Goal: Transaction & Acquisition: Purchase product/service

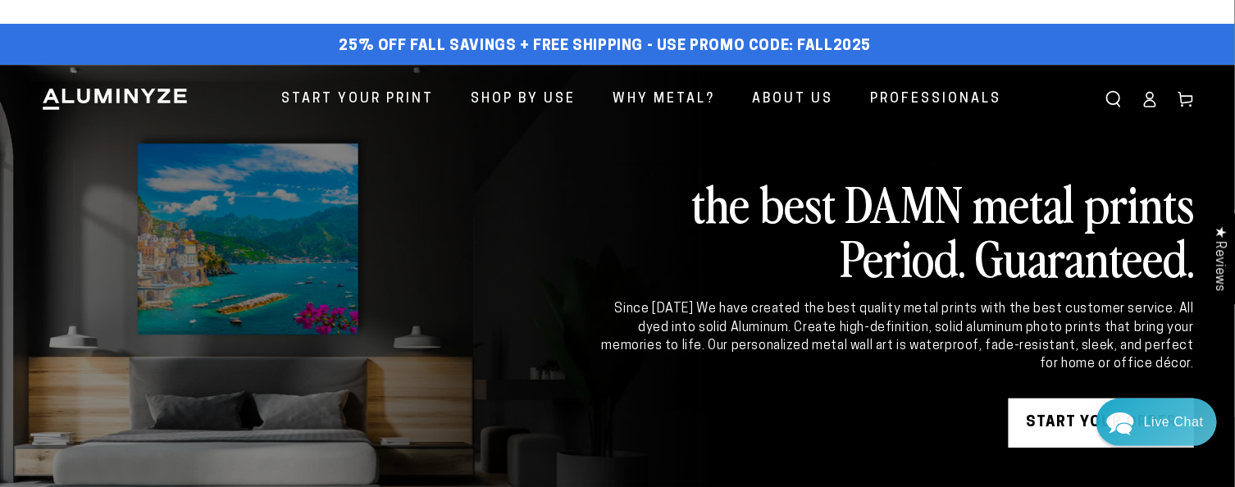
scroll to position [164, 0]
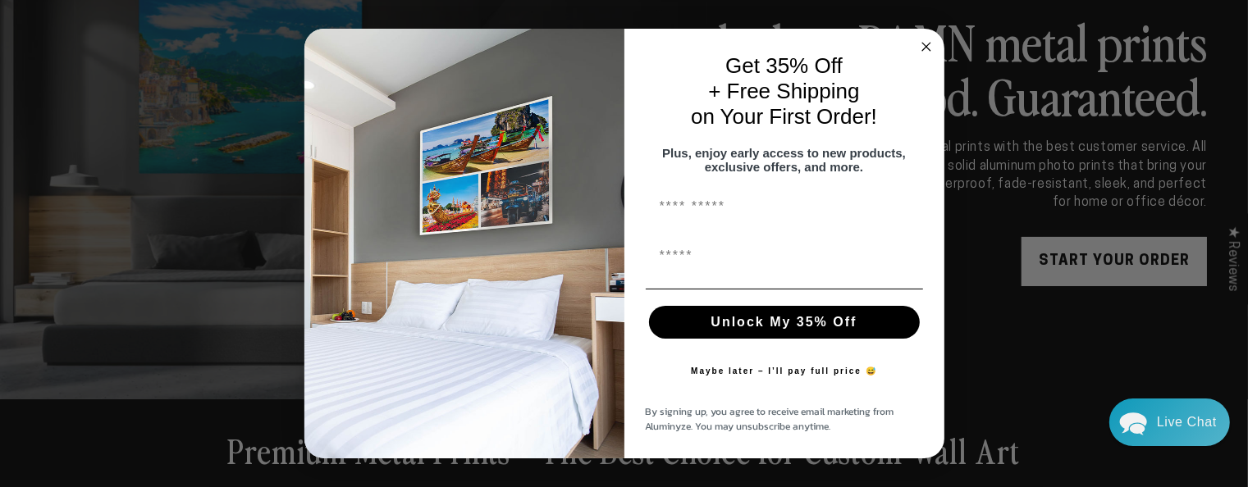
click at [926, 39] on circle "Close dialog" at bounding box center [925, 47] width 19 height 19
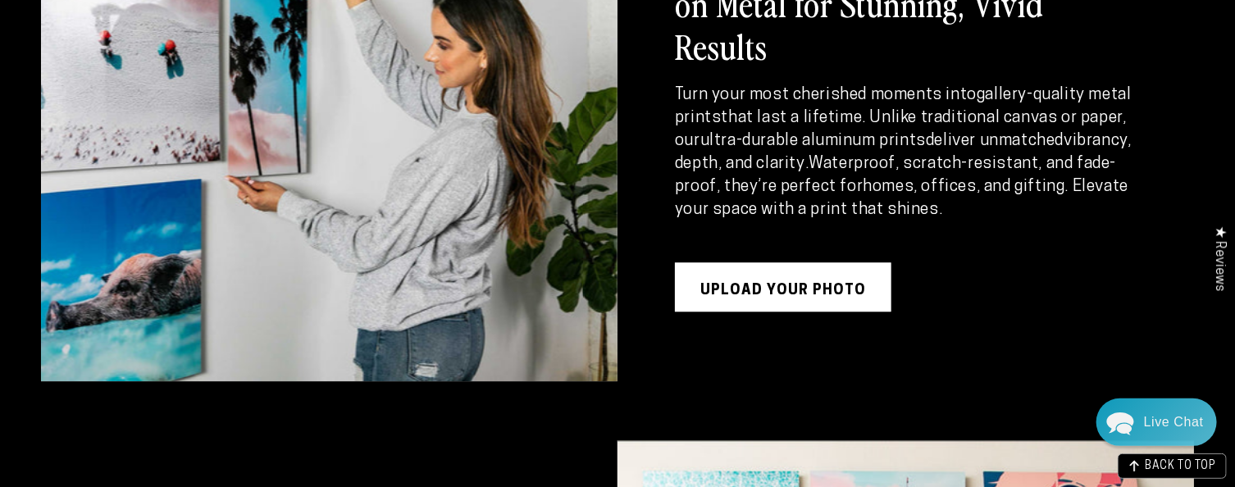
scroll to position [2051, 0]
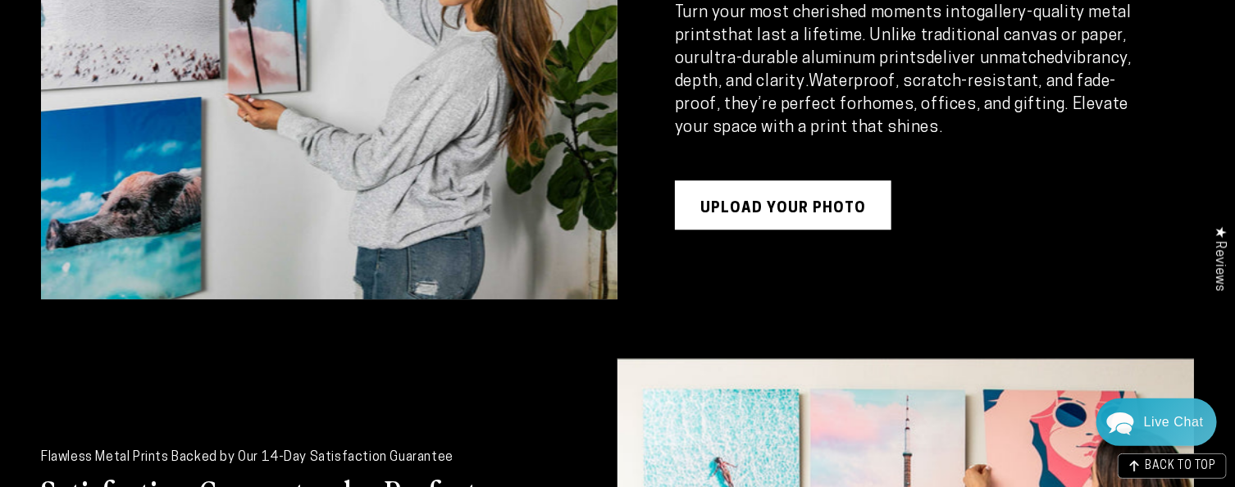
click at [788, 182] on link "UPLOAD YOUR PHOTO" at bounding box center [783, 204] width 217 height 49
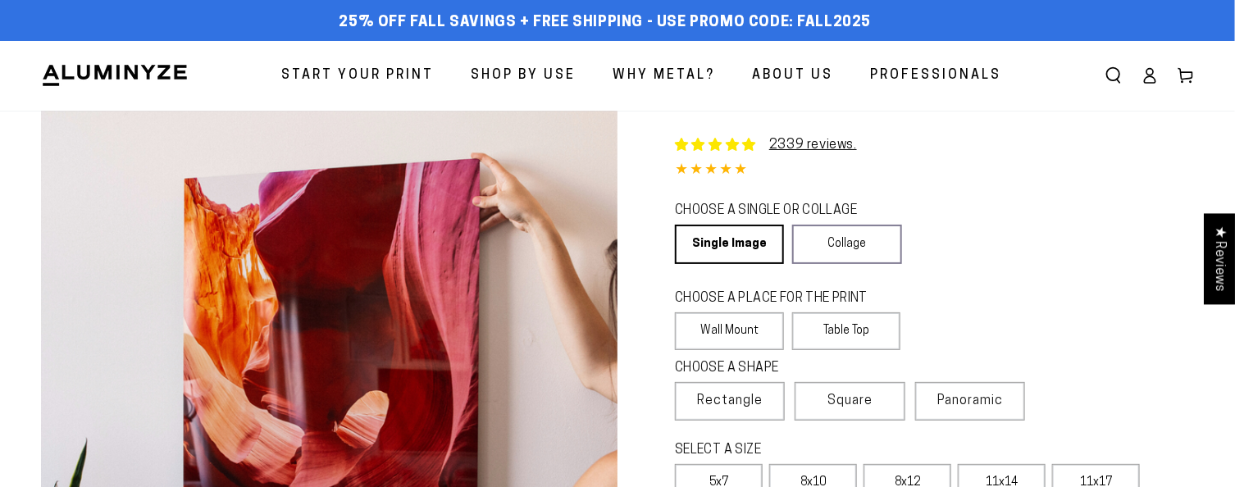
select select "**********"
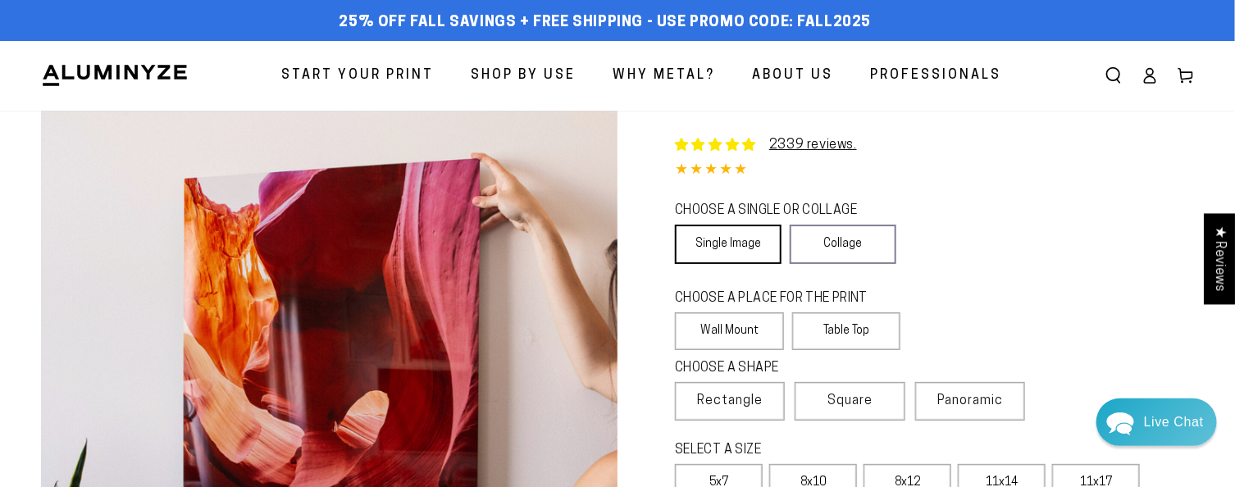
click at [735, 234] on link "Single Image" at bounding box center [728, 244] width 107 height 39
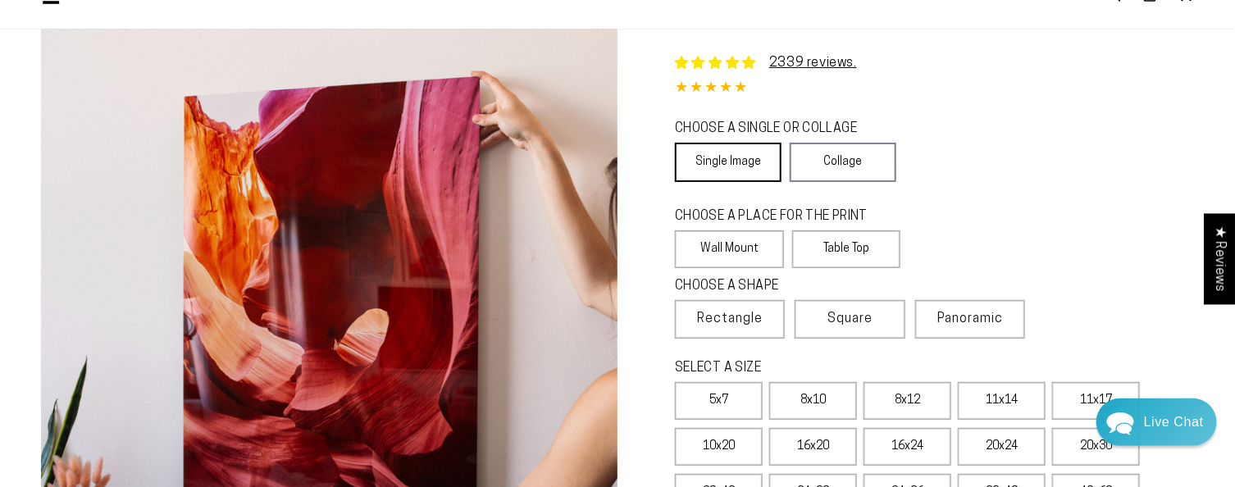
click at [711, 172] on link "Single Image" at bounding box center [728, 162] width 107 height 39
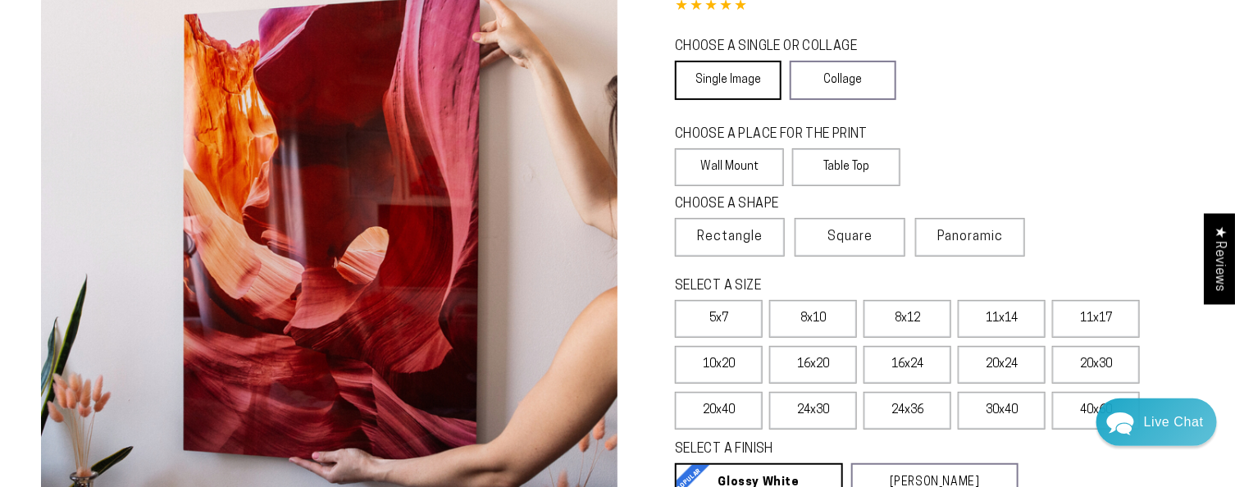
scroll to position [246, 0]
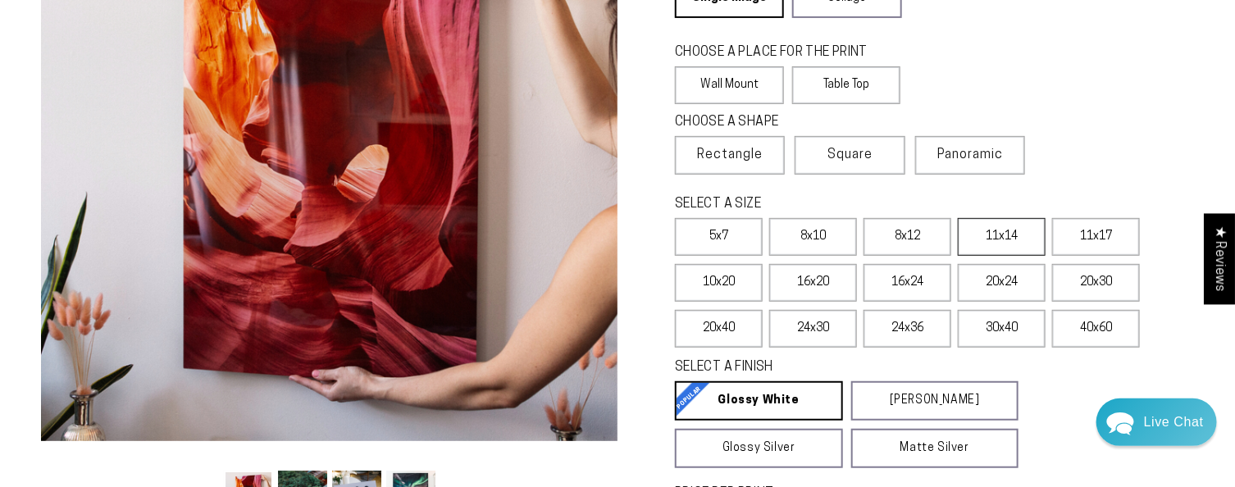
click at [990, 246] on label "11x14" at bounding box center [1002, 237] width 88 height 38
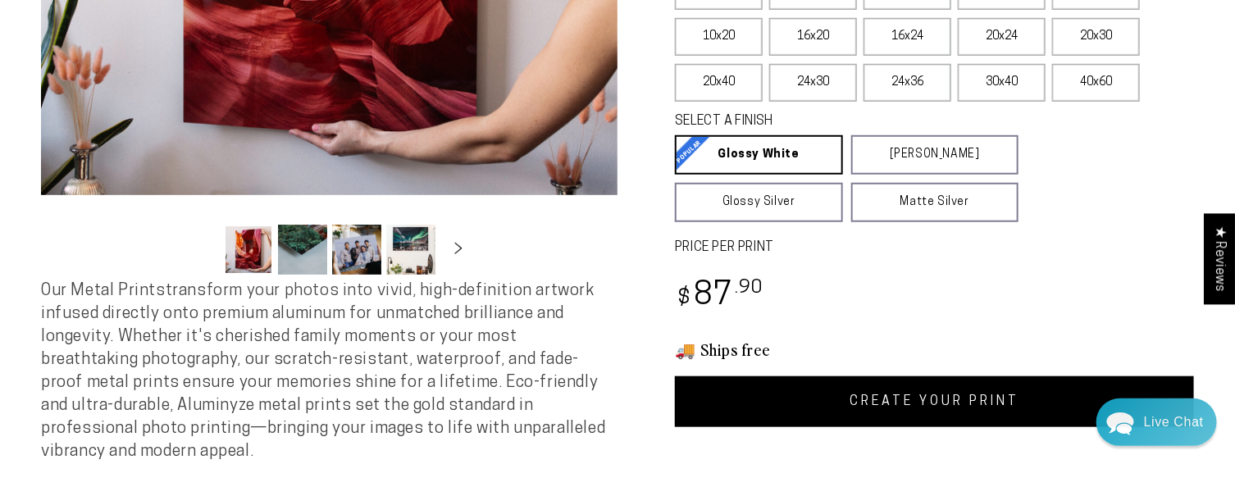
scroll to position [328, 0]
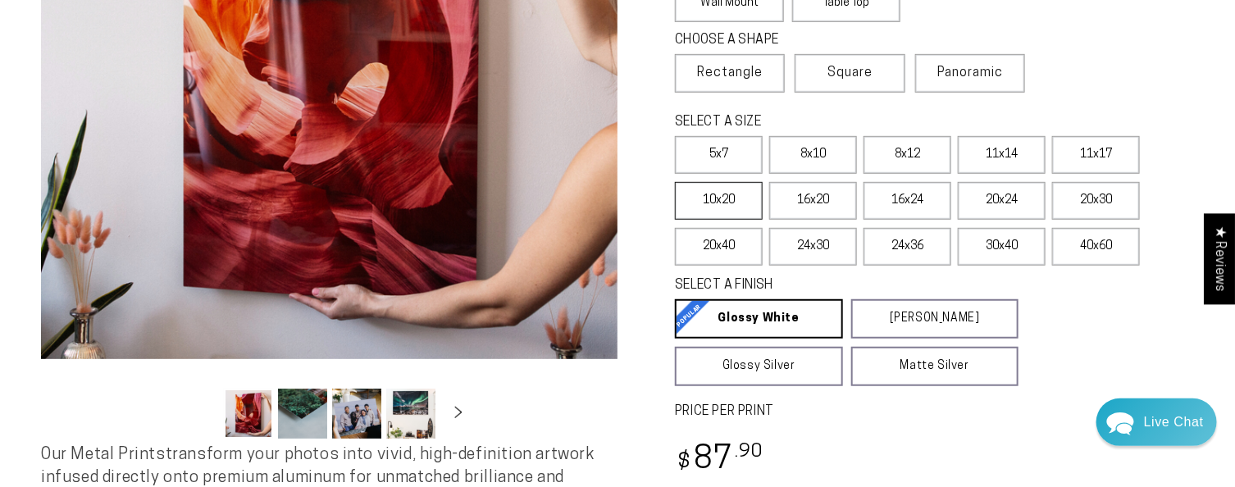
click at [723, 212] on label "10x20" at bounding box center [719, 201] width 88 height 38
click at [994, 155] on label "11x14" at bounding box center [1002, 155] width 88 height 38
click at [1103, 158] on label "11x17" at bounding box center [1097, 155] width 88 height 38
click at [1011, 151] on label "11x14" at bounding box center [1002, 155] width 88 height 38
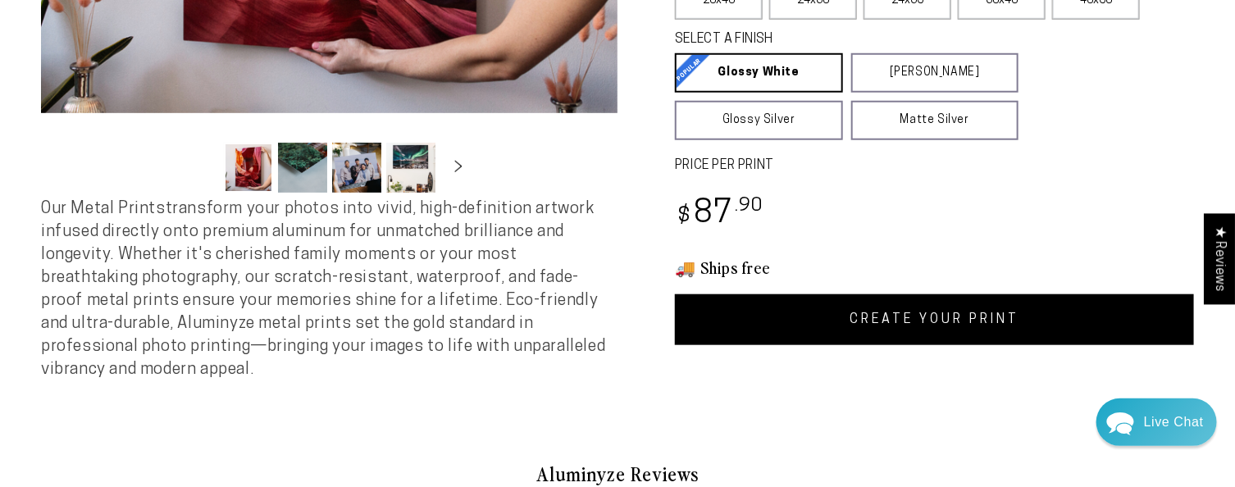
click at [925, 319] on link "CREATE YOUR PRINT" at bounding box center [934, 320] width 519 height 51
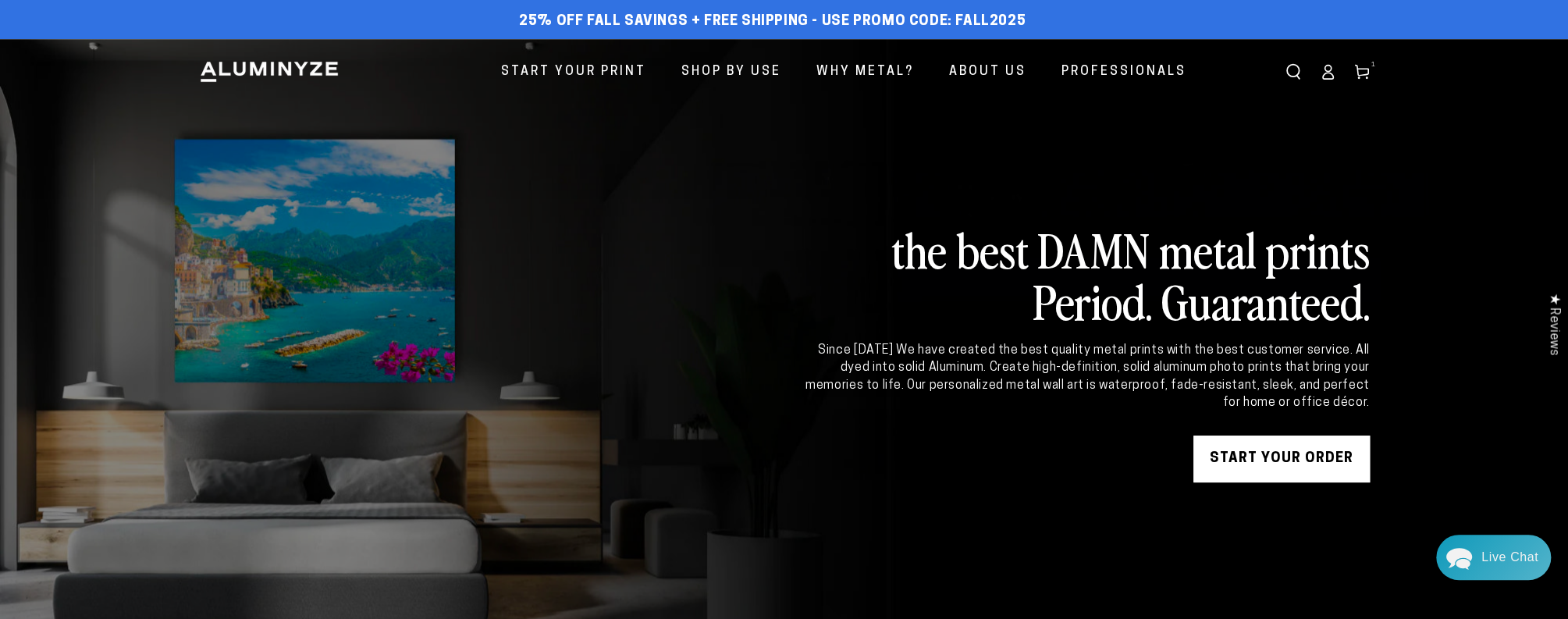
click at [1175, 461] on link "START YOUR Order" at bounding box center [1281, 458] width 176 height 47
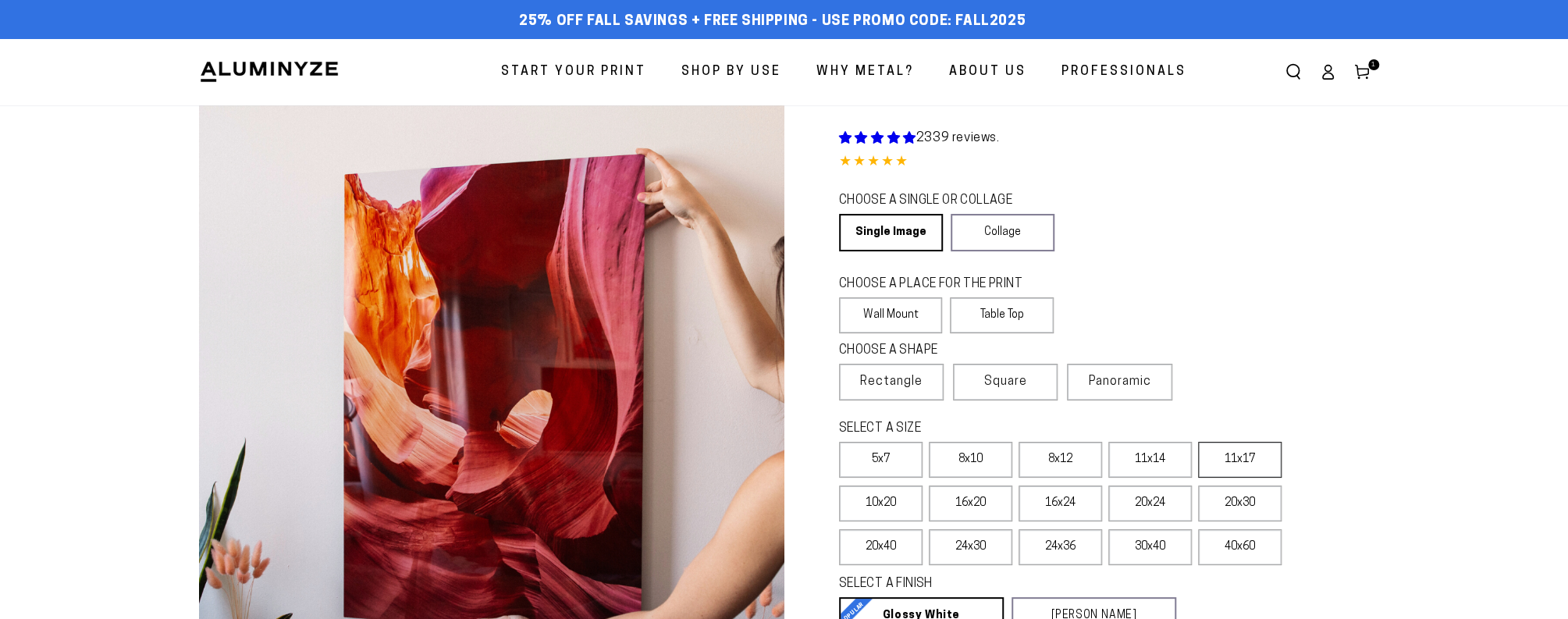
select select "**********"
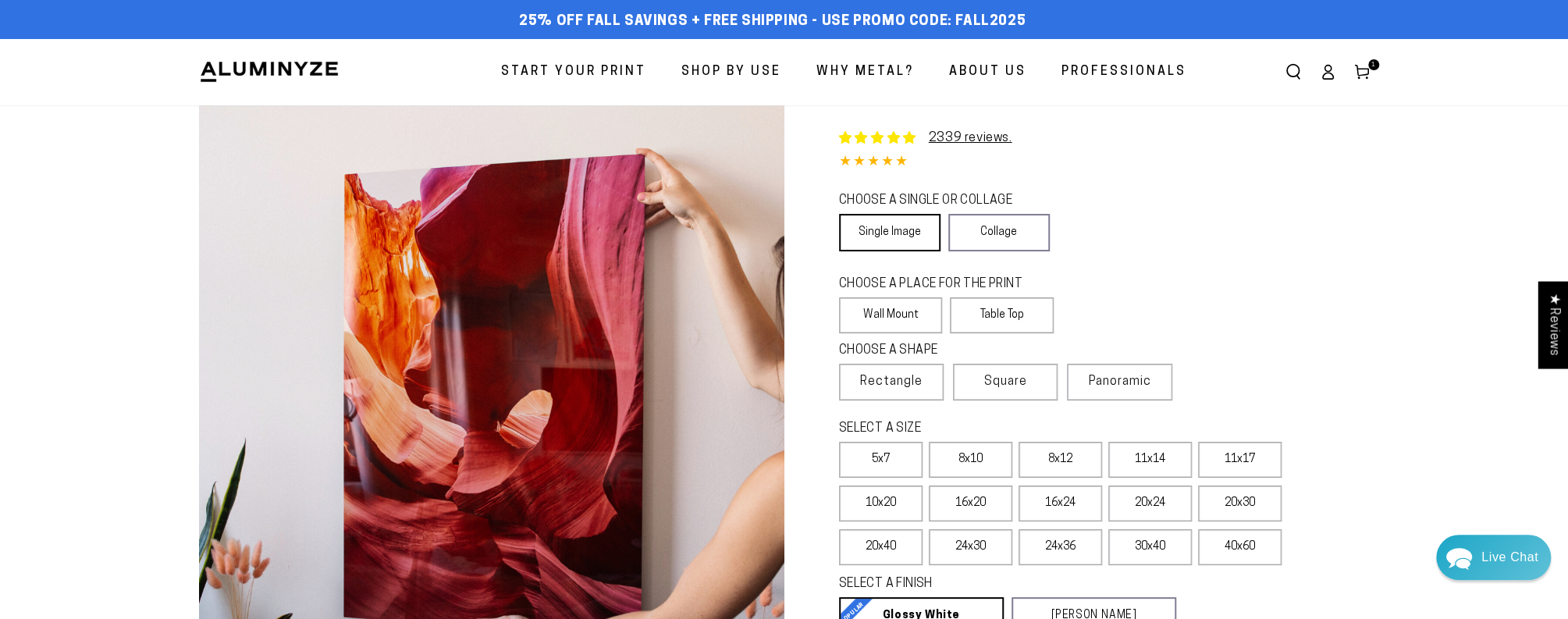
click at [897, 218] on link "Single Image" at bounding box center [890, 232] width 102 height 37
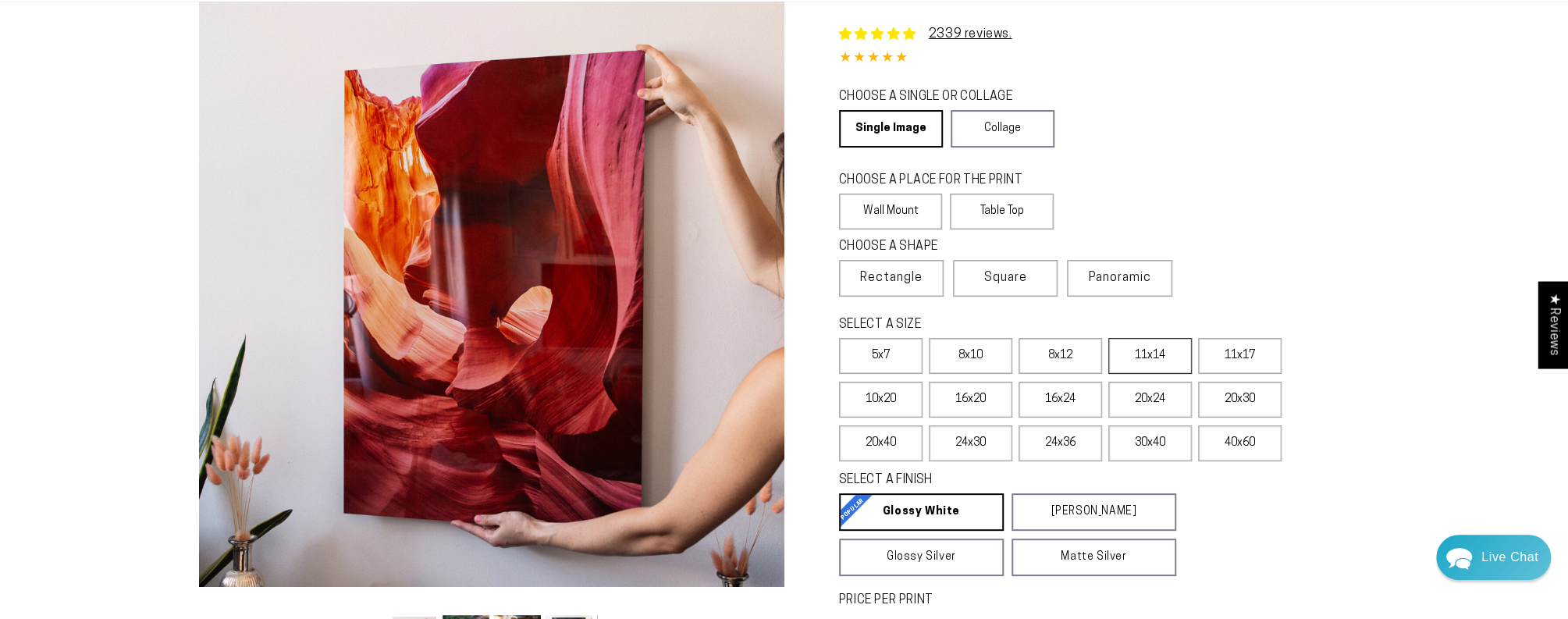
click at [1150, 354] on label "11x14" at bounding box center [1150, 356] width 84 height 36
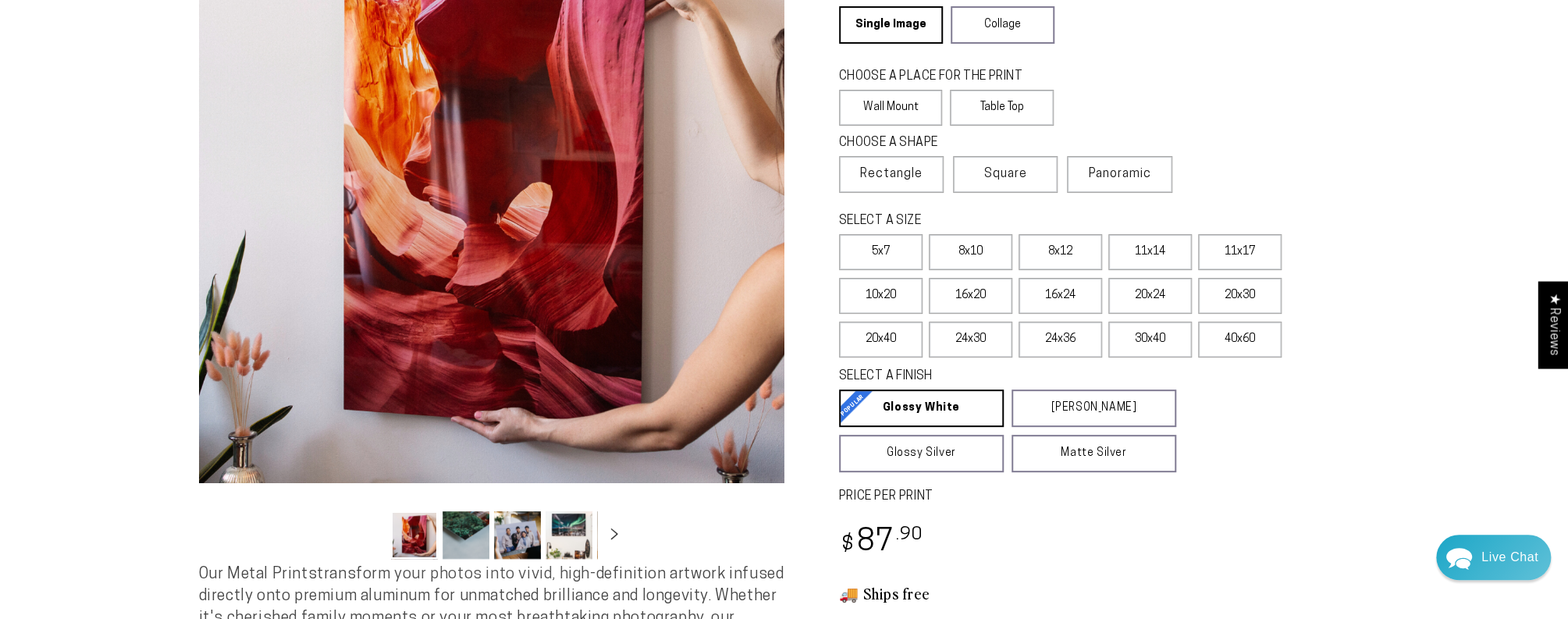
scroll to position [312, 0]
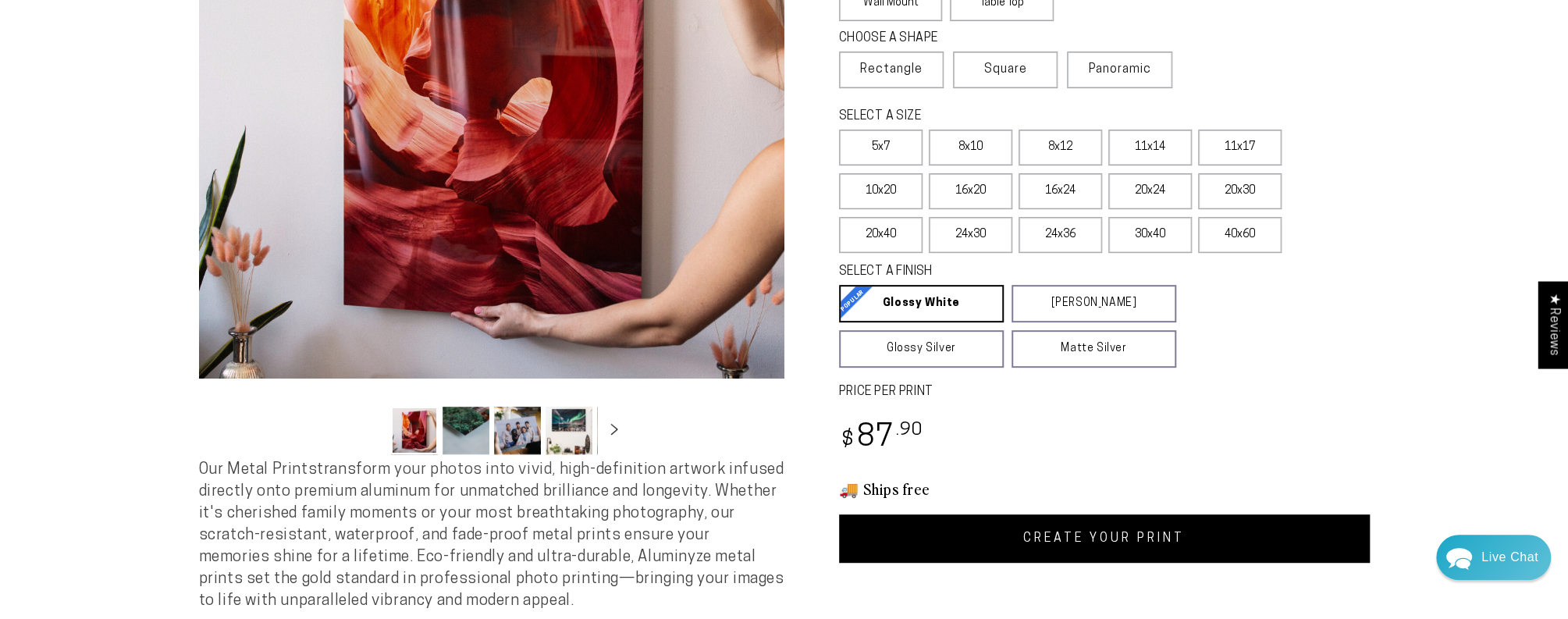
click at [1099, 532] on link "CREATE YOUR PRINT" at bounding box center [1105, 538] width 531 height 48
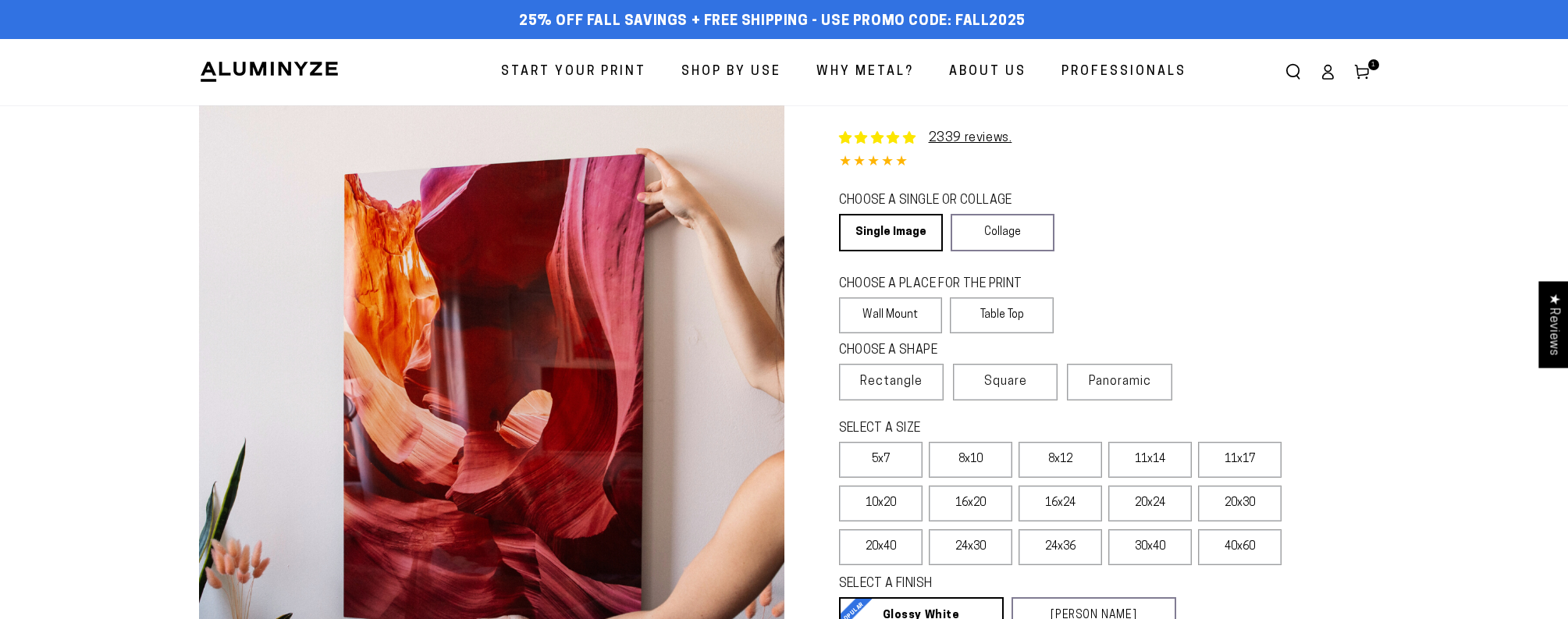
select select "**********"
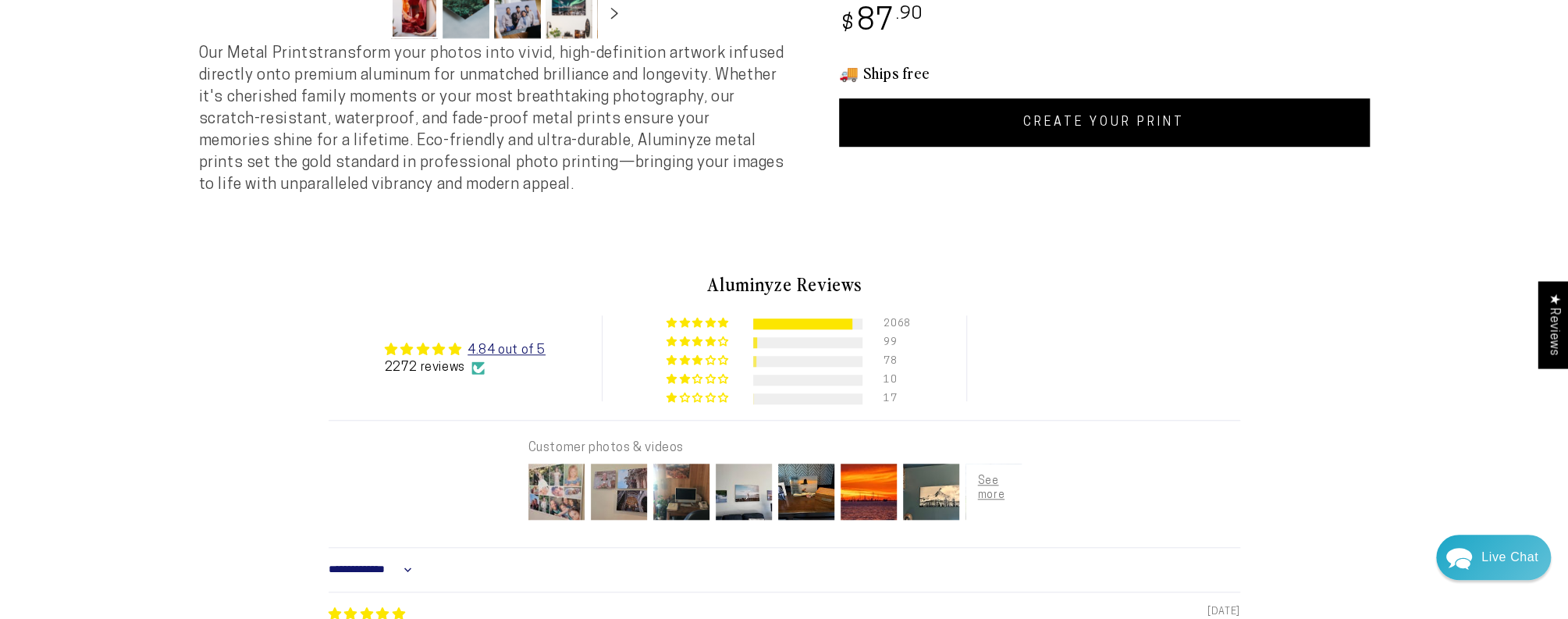
scroll to position [624, 0]
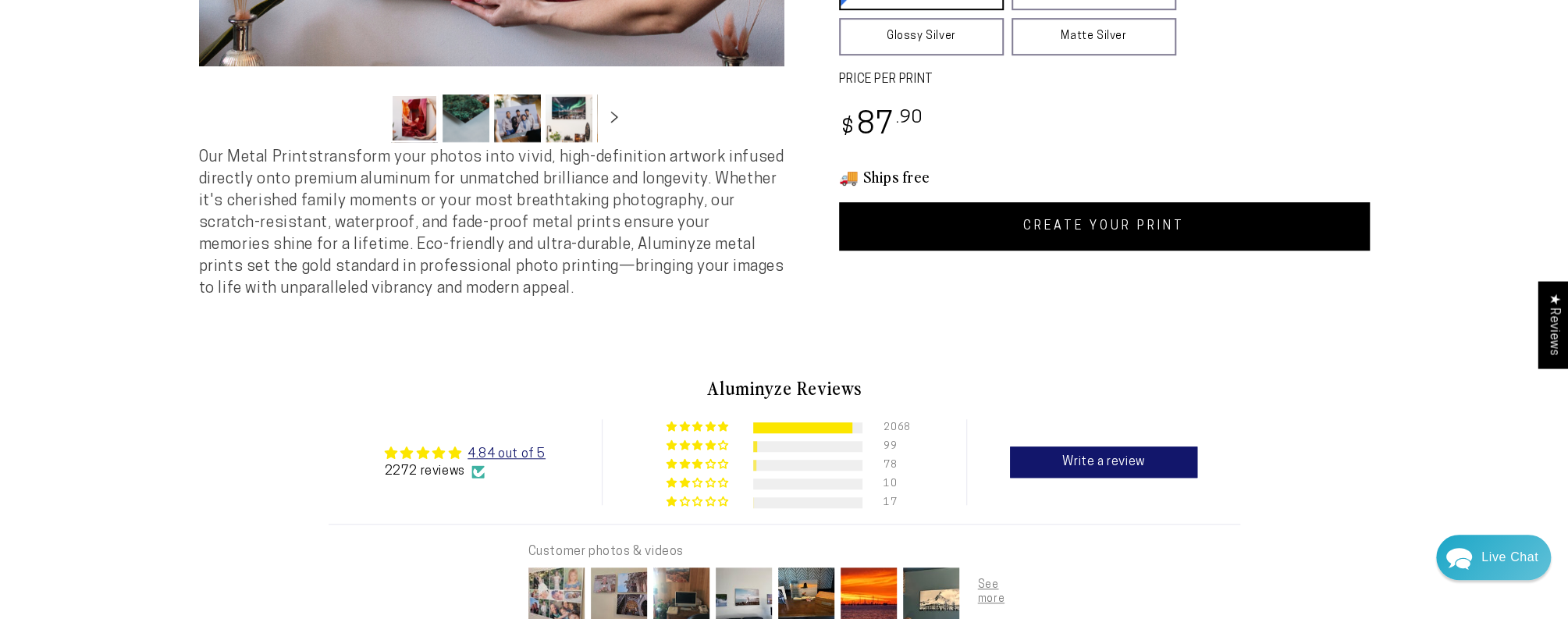
click at [1094, 220] on link "CREATE YOUR PRINT" at bounding box center [1105, 225] width 531 height 48
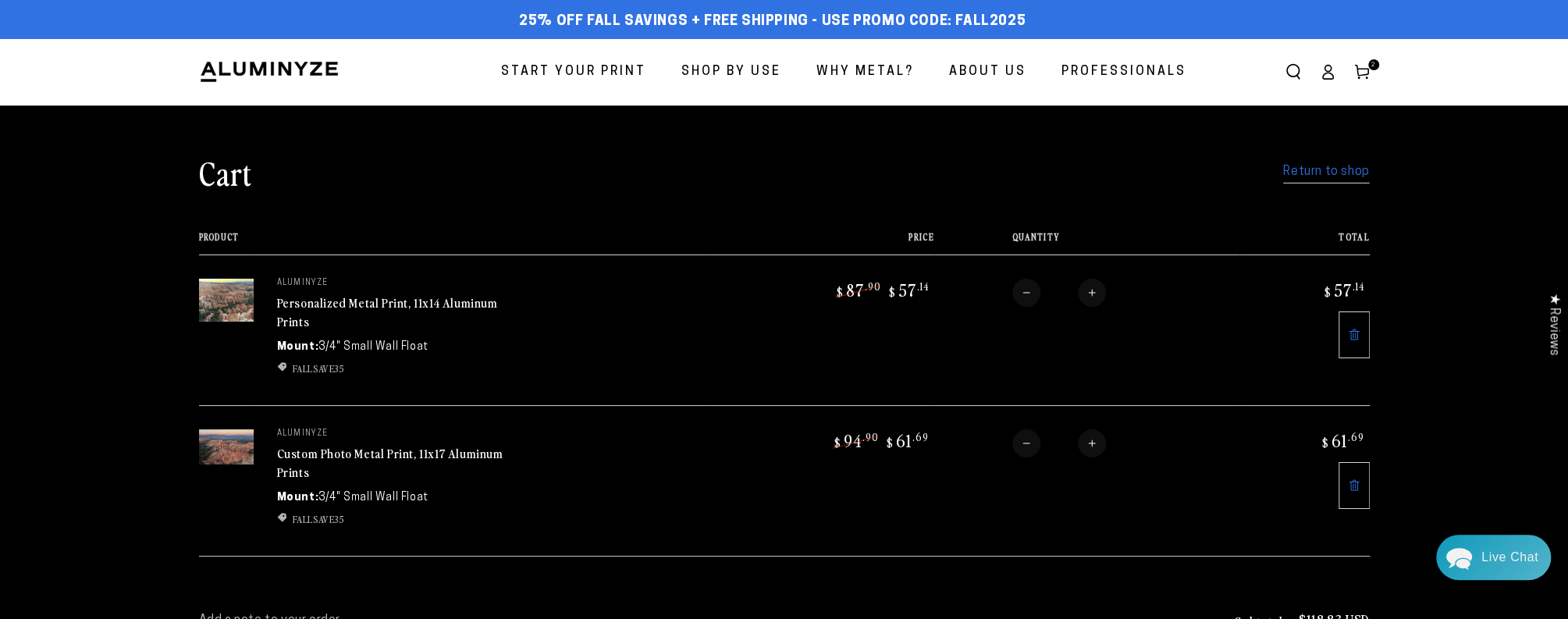
scroll to position [104, 0]
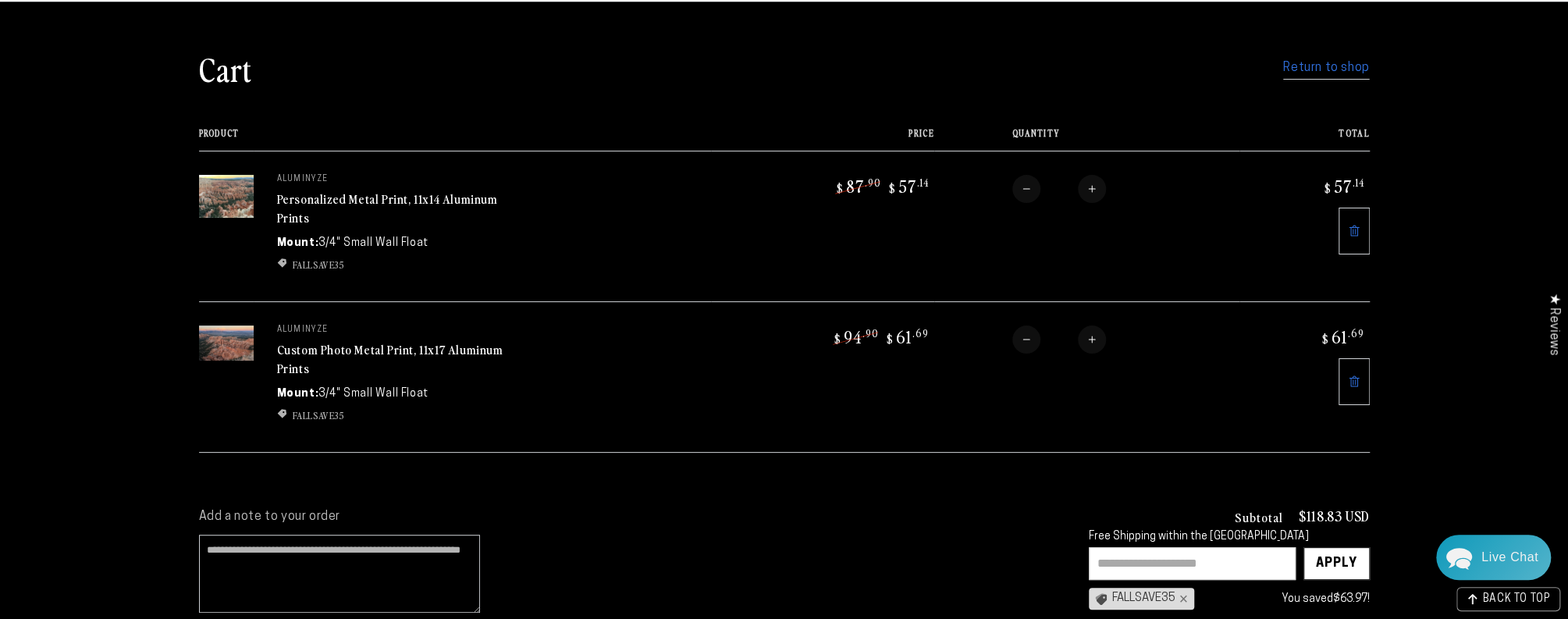
click at [354, 204] on link "Personalized Metal Print, 11x14 Aluminum Prints" at bounding box center [387, 207] width 221 height 37
click at [434, 340] on link "Custom Photo Metal Print, 11x17 Aluminum Prints" at bounding box center [390, 358] width 226 height 37
click at [291, 340] on link "Custom Photo Metal Print, 11x17 Aluminum Prints" at bounding box center [390, 358] width 226 height 37
click at [301, 347] on link "Custom Photo Metal Print, 11x17 Aluminum Prints" at bounding box center [390, 358] width 226 height 37
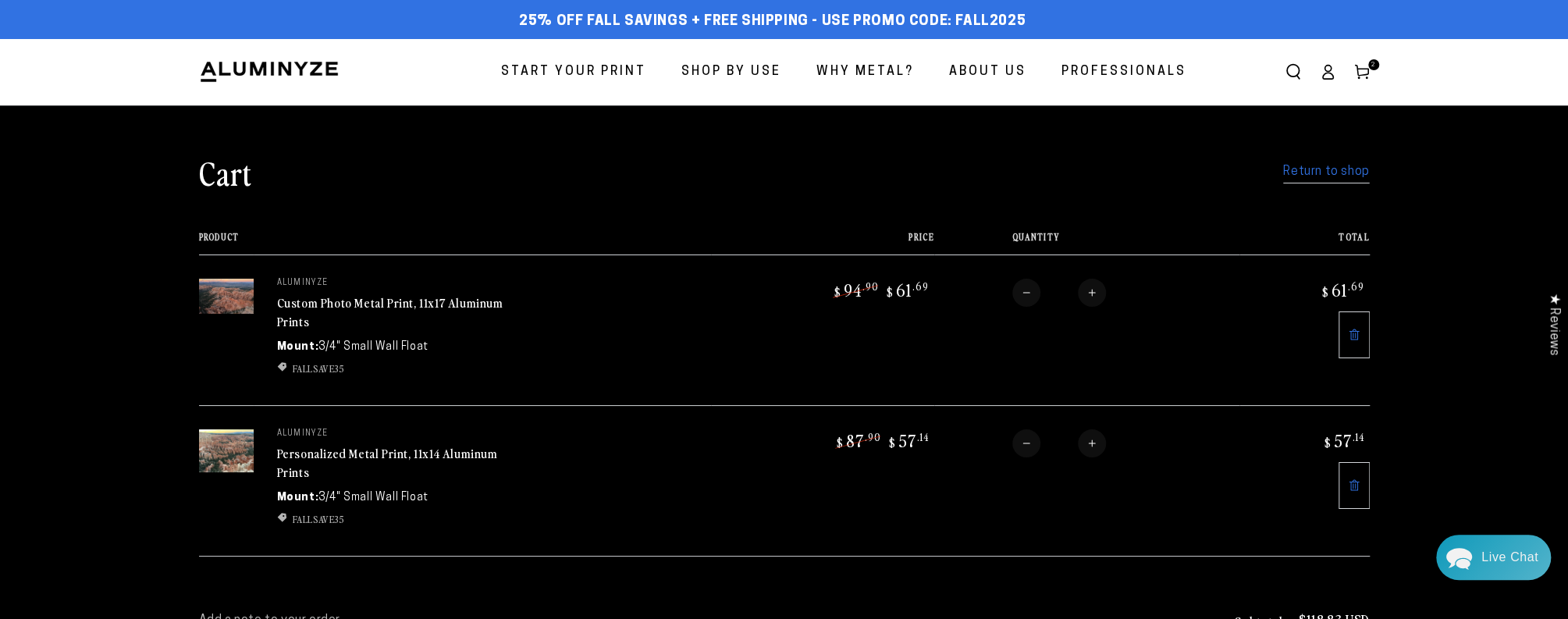
click at [216, 291] on img at bounding box center [225, 296] width 54 height 35
click at [315, 300] on link "Custom Photo Metal Print, 11x17 Aluminum Prints" at bounding box center [390, 311] width 226 height 37
click at [362, 444] on link "Personalized Metal Print, 11x14 Aluminum Prints" at bounding box center [387, 462] width 221 height 37
click at [228, 306] on img at bounding box center [225, 296] width 54 height 35
click at [363, 298] on link "Custom Photo Metal Print, 11x17 Aluminum Prints" at bounding box center [390, 311] width 226 height 37
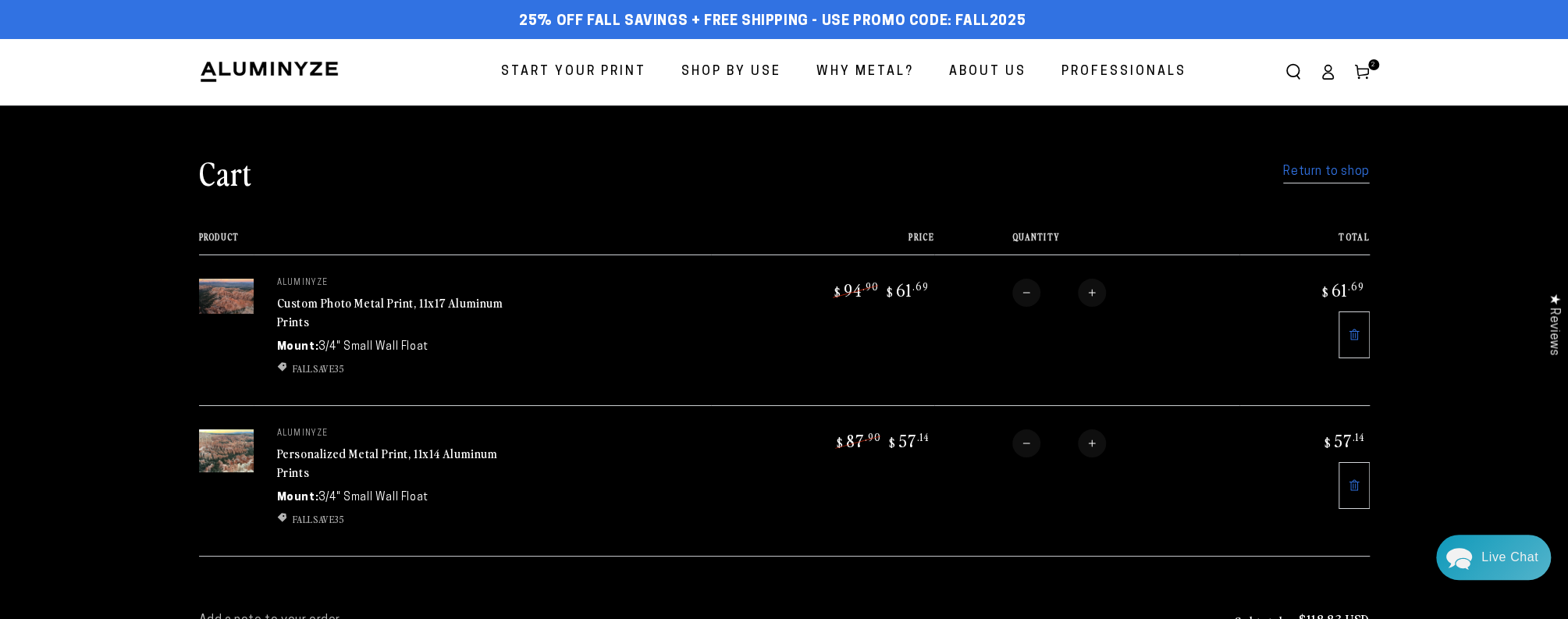
click at [232, 289] on img at bounding box center [225, 296] width 54 height 35
click at [368, 301] on link "Custom Photo Metal Print, 11x17 Aluminum Prints" at bounding box center [390, 311] width 226 height 37
